Goal: Navigation & Orientation: Find specific page/section

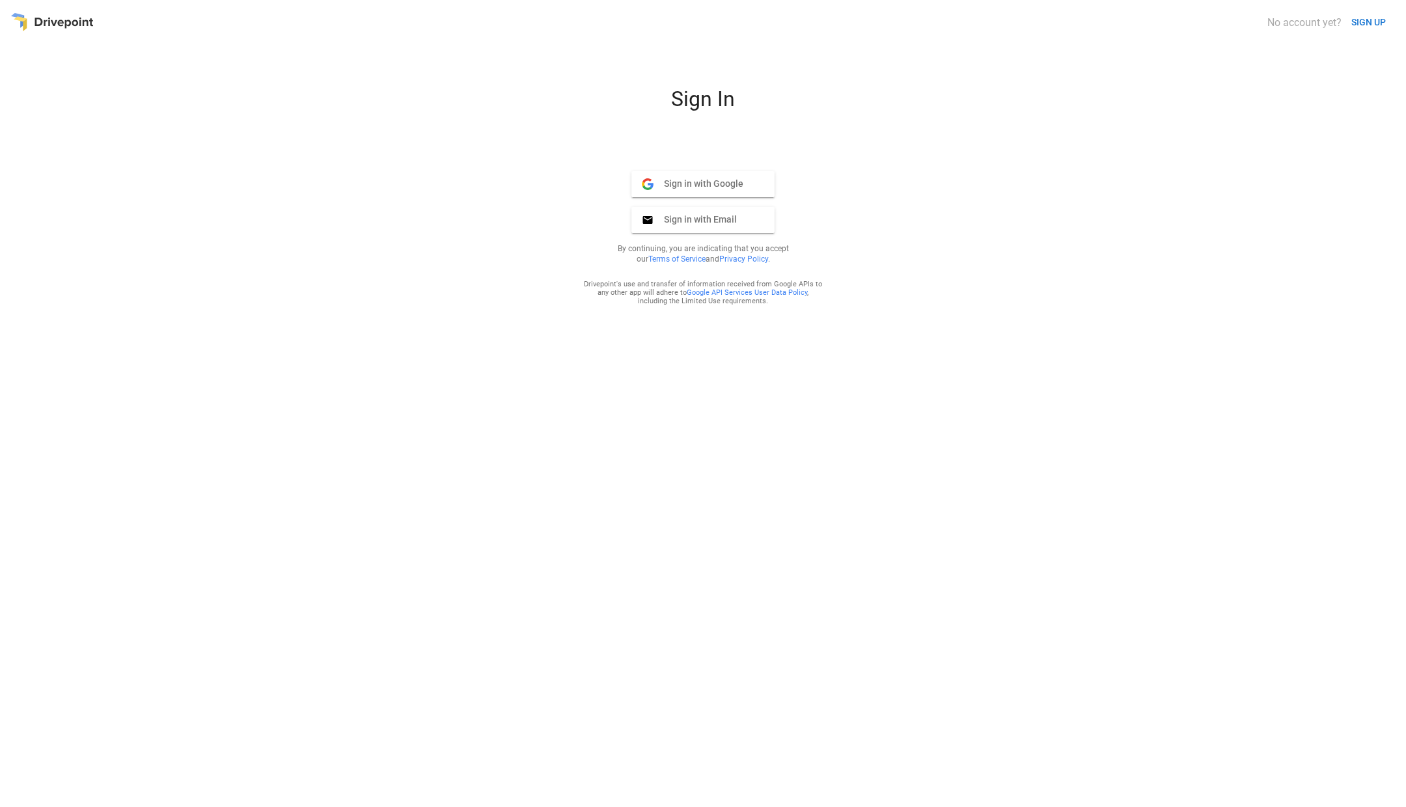
click at [309, 46] on div "No account yet? SIGN UP Sign In Sign in with Google Google Sign in with Email E…" at bounding box center [702, 403] width 1385 height 786
click at [680, 177] on button "Sign in with Google Google" at bounding box center [702, 184] width 143 height 26
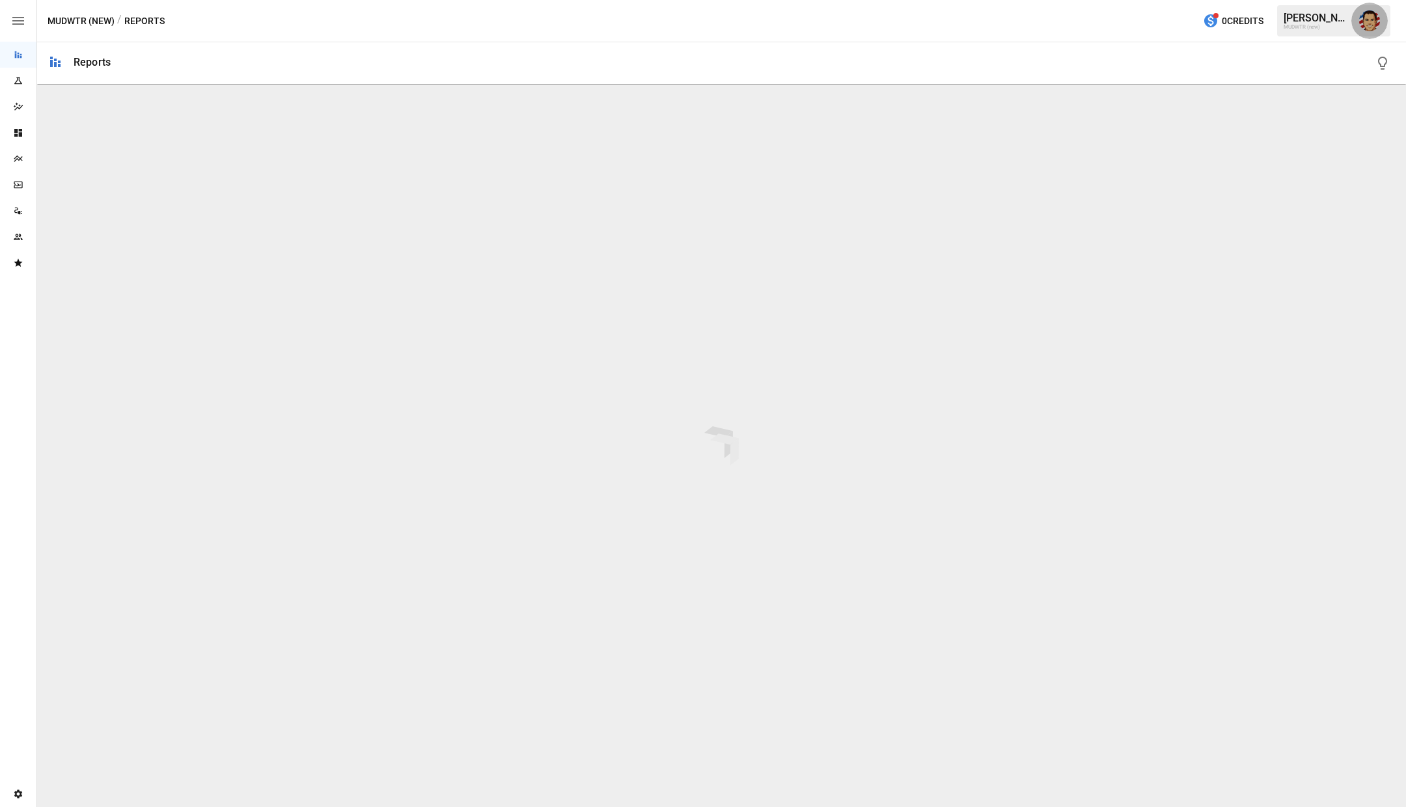
click at [1382, 23] on button "button" at bounding box center [1369, 21] width 36 height 36
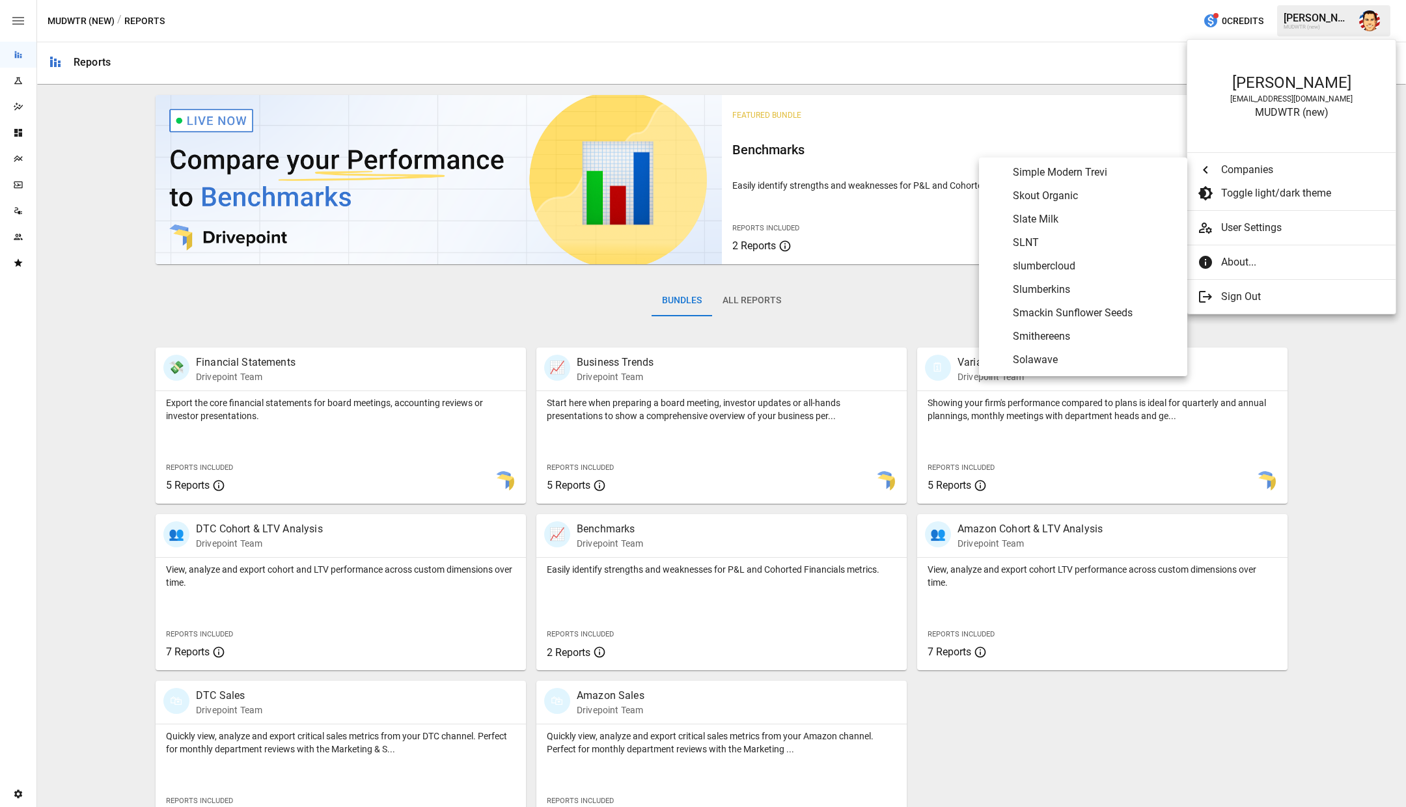
scroll to position [5745, 0]
click at [1024, 234] on span "SLNT" at bounding box center [1095, 242] width 164 height 16
